Goal: Task Accomplishment & Management: Complete application form

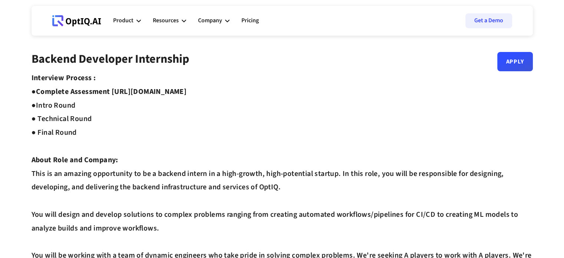
drag, startPoint x: 250, startPoint y: 92, endPoint x: 115, endPoint y: 93, distance: 134.9
copy strong "[URL][DOMAIN_NAME]"
click at [515, 60] on link "Apply" at bounding box center [515, 58] width 36 height 19
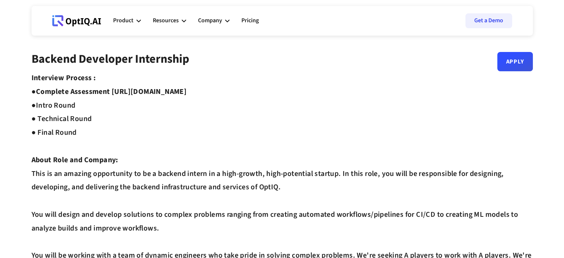
drag, startPoint x: 251, startPoint y: 94, endPoint x: 114, endPoint y: 95, distance: 137.1
copy strong "[URL][DOMAIN_NAME]"
click at [514, 60] on link "Apply" at bounding box center [515, 58] width 36 height 19
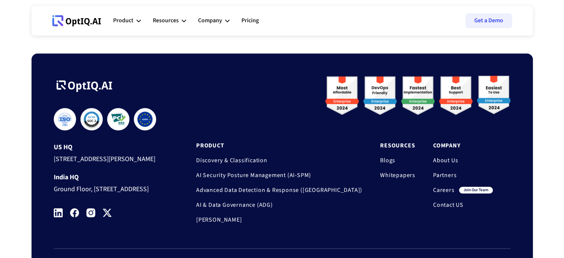
scroll to position [593, 0]
